Goal: Task Accomplishment & Management: Manage account settings

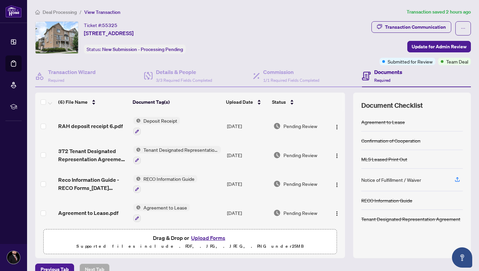
click at [63, 13] on span "Deal Processing" at bounding box center [60, 12] width 34 height 6
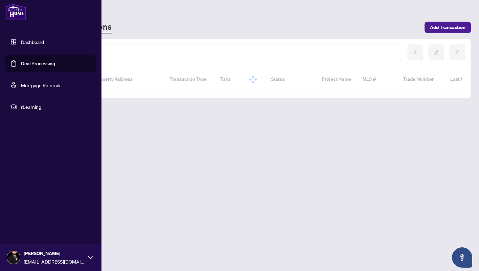
click at [30, 66] on link "Deal Processing" at bounding box center [38, 64] width 34 height 6
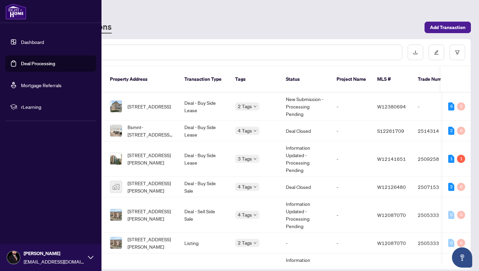
click at [21, 66] on link "Deal Processing" at bounding box center [38, 64] width 34 height 6
click at [32, 61] on link "Deal Processing" at bounding box center [38, 64] width 34 height 6
click at [91, 257] on icon at bounding box center [90, 257] width 5 height 5
click at [39, 233] on span "Profile Settings" at bounding box center [36, 231] width 32 height 11
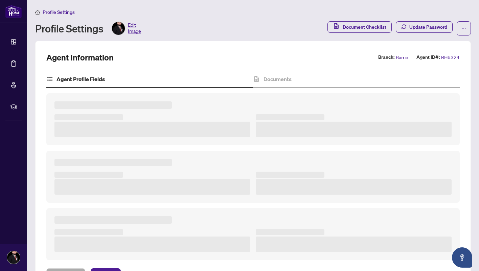
type textarea "**********"
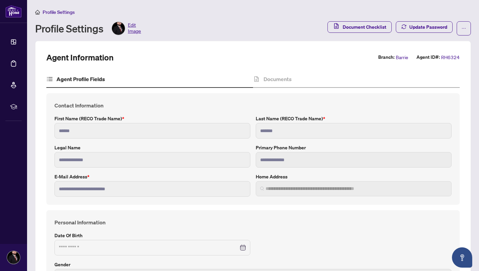
type input "**********"
type input "****"
type input "**********"
click at [134, 25] on span "Edit Image" at bounding box center [134, 29] width 13 height 14
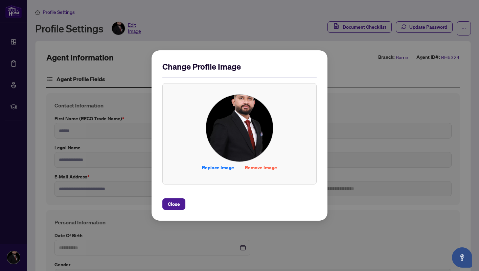
click at [245, 133] on img at bounding box center [239, 128] width 67 height 67
click at [240, 137] on img at bounding box center [239, 128] width 67 height 67
click at [225, 168] on span "Replace Image" at bounding box center [218, 167] width 32 height 11
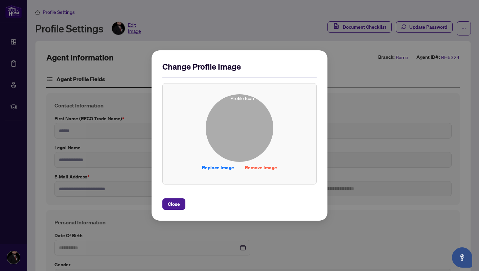
click at [243, 124] on img at bounding box center [239, 128] width 67 height 67
click at [239, 124] on img at bounding box center [239, 128] width 67 height 67
drag, startPoint x: 239, startPoint y: 124, endPoint x: 256, endPoint y: 133, distance: 19.5
click at [256, 133] on img at bounding box center [239, 128] width 67 height 67
click at [244, 139] on img at bounding box center [239, 128] width 67 height 67
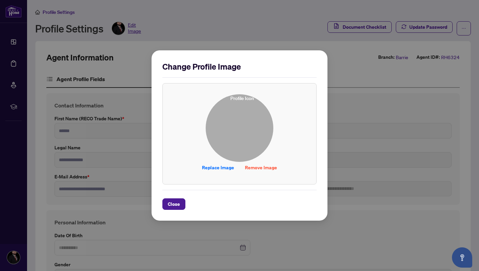
click at [244, 139] on img at bounding box center [239, 128] width 67 height 67
drag, startPoint x: 225, startPoint y: 144, endPoint x: 224, endPoint y: 148, distance: 4.2
click at [179, 53] on div "Change Profile Image Replace Image Remove Image Drag & Drop to Upload Files Max…" at bounding box center [240, 135] width 176 height 171
click at [178, 36] on div "Change Profile Image Replace Image Remove Image Drag & Drop to Upload Files Max…" at bounding box center [239, 135] width 479 height 271
